Goal: Task Accomplishment & Management: Use online tool/utility

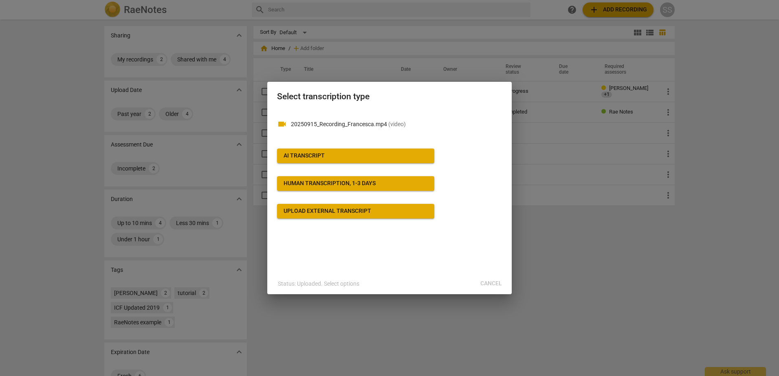
click at [308, 155] on div "AI Transcript" at bounding box center [303, 156] width 41 height 8
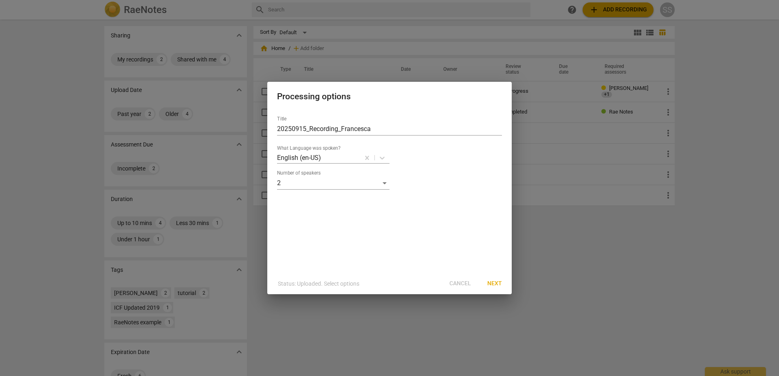
click at [496, 285] on span "Next" at bounding box center [494, 284] width 15 height 8
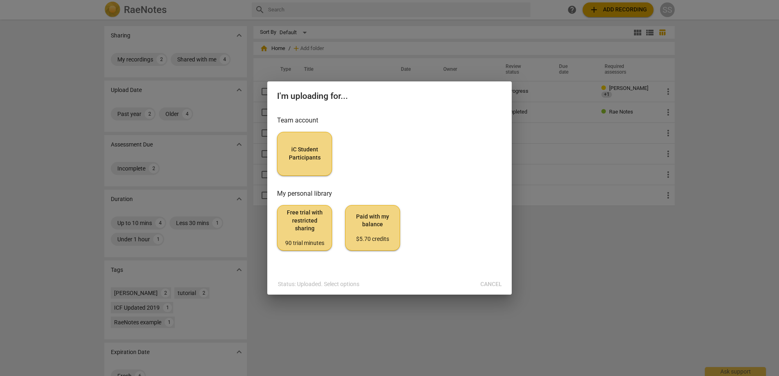
click at [307, 161] on span "iC Student Participants" at bounding box center [304, 154] width 41 height 16
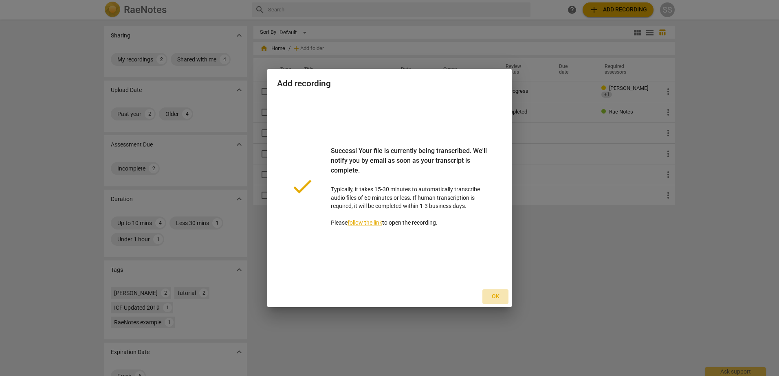
click at [495, 298] on span "Ok" at bounding box center [495, 297] width 13 height 8
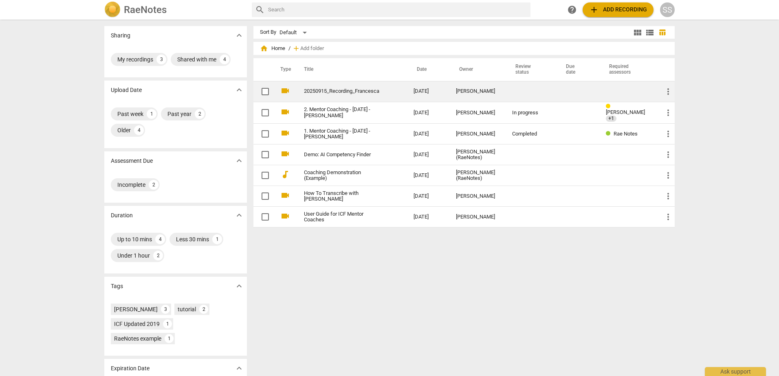
click at [358, 92] on link "20250915_Recording_Francesca" at bounding box center [344, 91] width 80 height 6
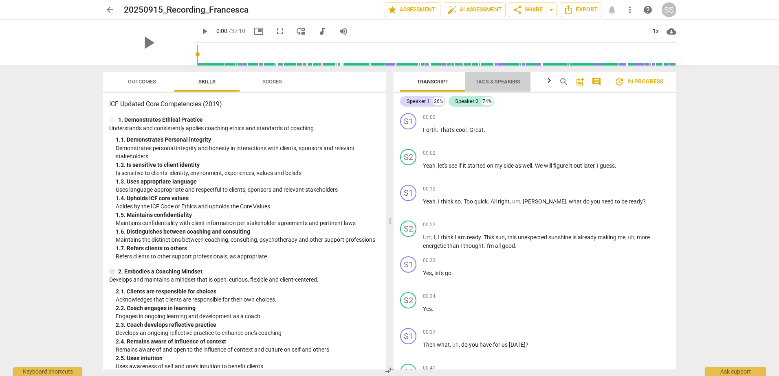
click at [491, 81] on span "Tags & Speakers" at bounding box center [497, 82] width 45 height 6
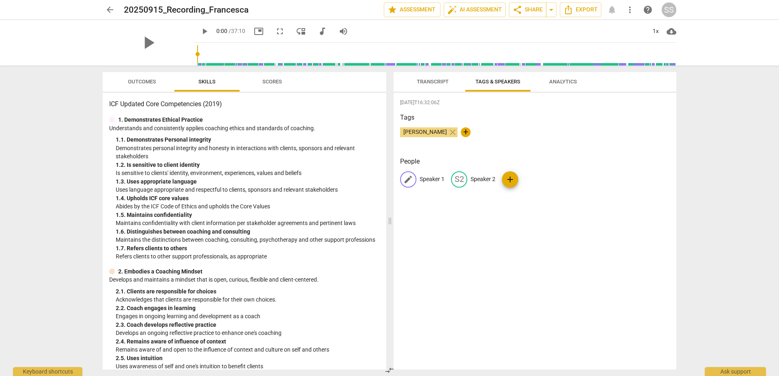
click at [418, 178] on div "edit Speaker 1" at bounding box center [422, 179] width 44 height 16
click at [428, 132] on span "Sophie Stepke" at bounding box center [425, 132] width 50 height 7
click at [461, 129] on span "+" at bounding box center [466, 132] width 10 height 10
type input "Francesca Rossin"
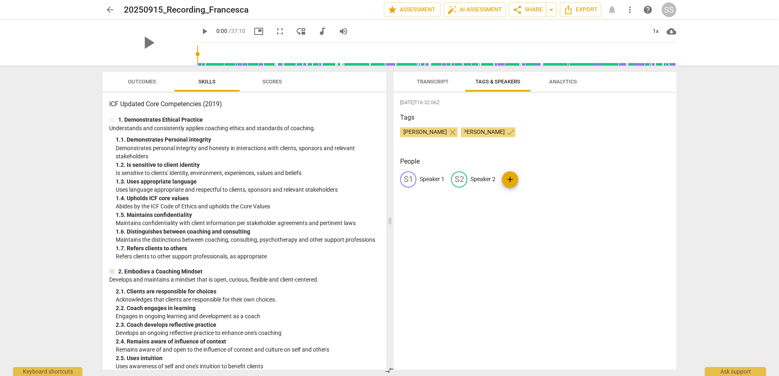
scroll to position [0, 0]
click at [474, 239] on div "2025-09-27T16:32:06Z Tags Sophie Stepke close Francesca Rossin check People S1 …" at bounding box center [534, 231] width 283 height 277
click at [435, 178] on p "Speaker 1" at bounding box center [431, 179] width 25 height 9
type input "Sophie Stepke"
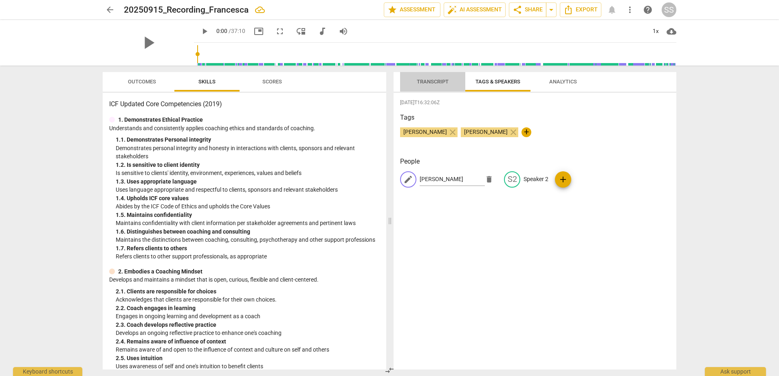
click at [417, 80] on span "Transcript" at bounding box center [433, 82] width 32 height 6
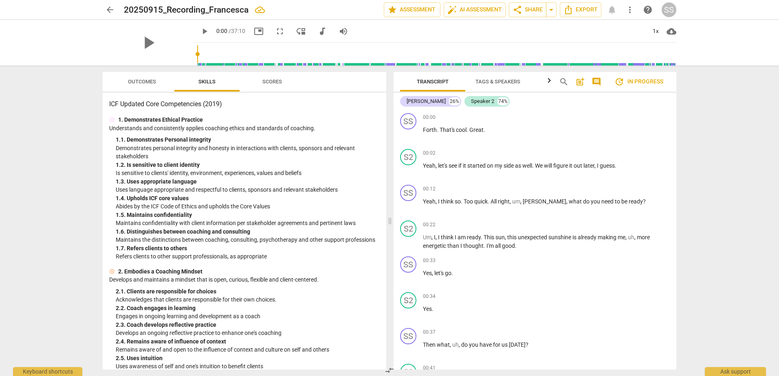
click at [494, 84] on span "Tags & Speakers" at bounding box center [497, 82] width 45 height 6
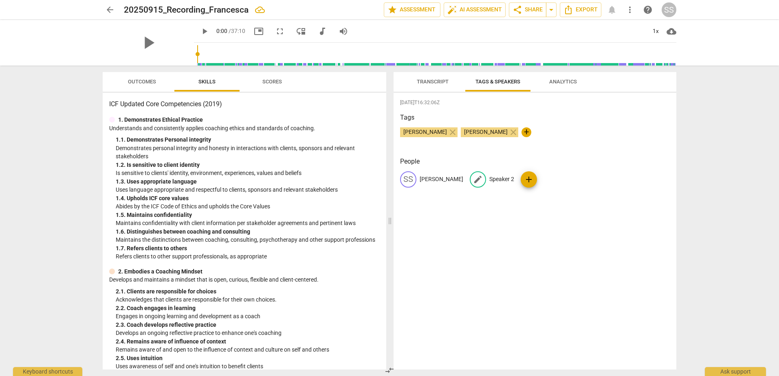
click at [489, 177] on p "Speaker 2" at bounding box center [501, 179] width 25 height 9
type input "Francesca Rossin"
click at [492, 232] on div "2025-09-27T16:32:06Z Tags Sophie Stepke close Francesca Rossin close + People S…" at bounding box center [534, 231] width 283 height 277
click at [435, 81] on span "Transcript" at bounding box center [433, 82] width 32 height 6
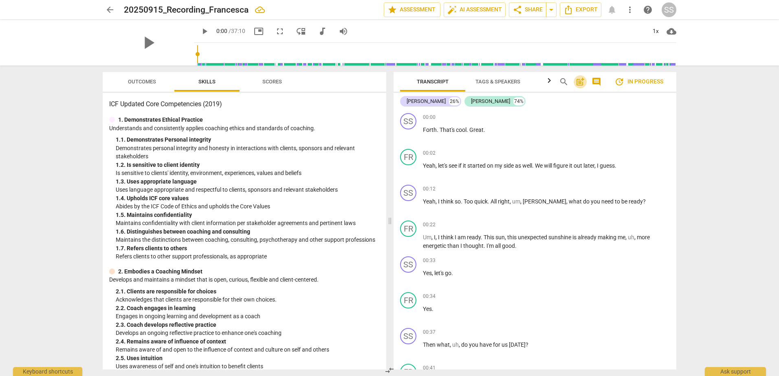
click at [577, 81] on span "post_add" at bounding box center [580, 82] width 10 height 10
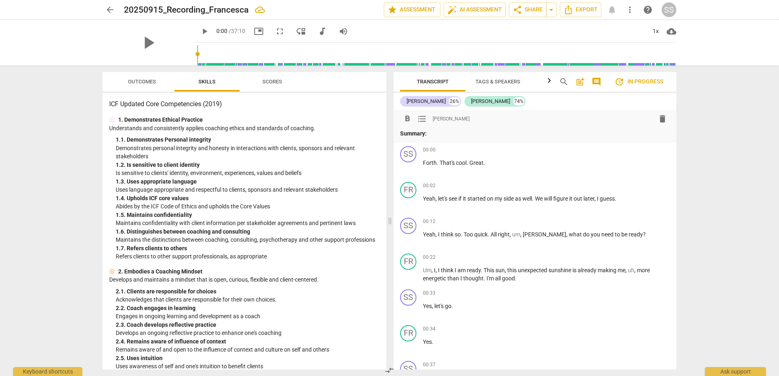
click at [150, 86] on span "Outcomes" at bounding box center [142, 82] width 48 height 11
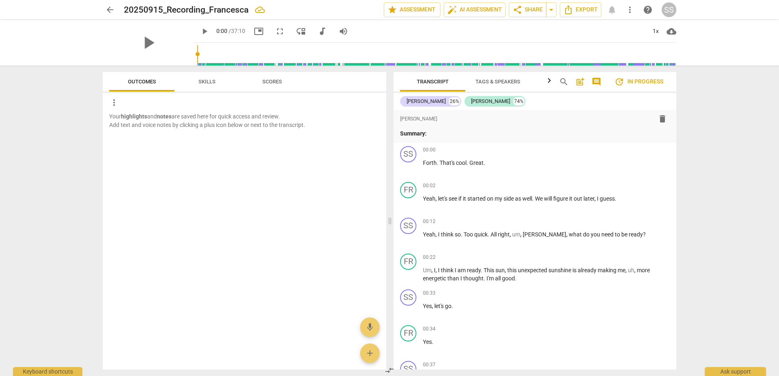
click at [207, 82] on span "Skills" at bounding box center [206, 82] width 17 height 6
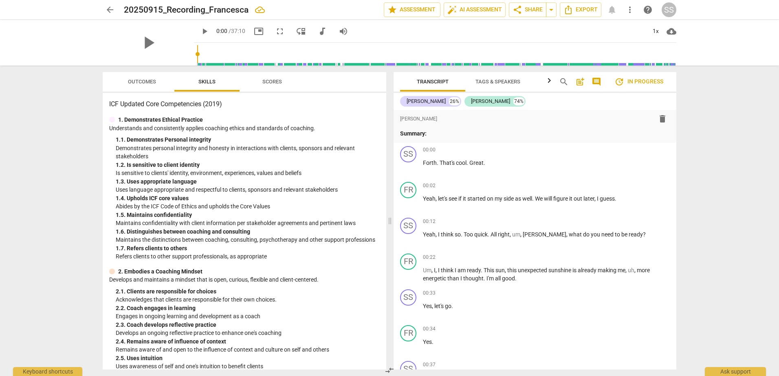
click at [284, 84] on span "Scores" at bounding box center [271, 82] width 39 height 11
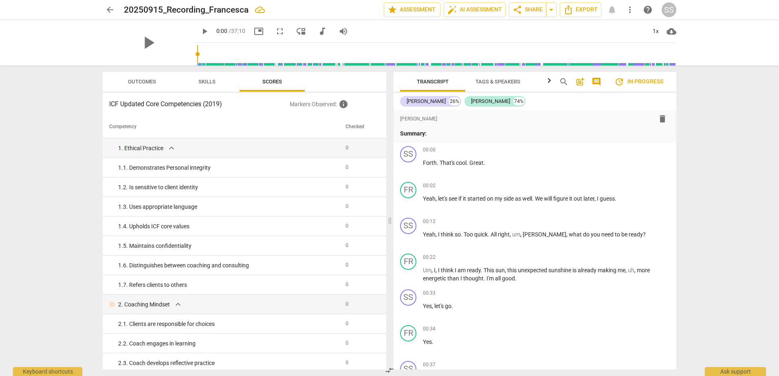
click at [127, 86] on span "Outcomes" at bounding box center [142, 82] width 48 height 11
